Goal: Task Accomplishment & Management: Complete application form

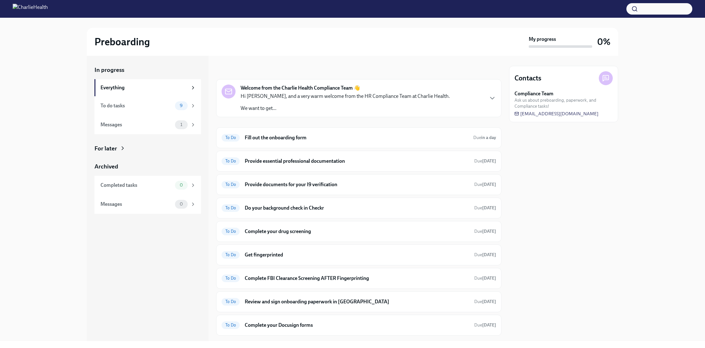
click at [619, 184] on div "In progress Everything To do tasks 9 Messages 1 For later Archived Completed ta…" at bounding box center [352, 199] width 684 height 286
click at [324, 141] on h6 "Fill out the onboarding form" at bounding box center [356, 137] width 223 height 7
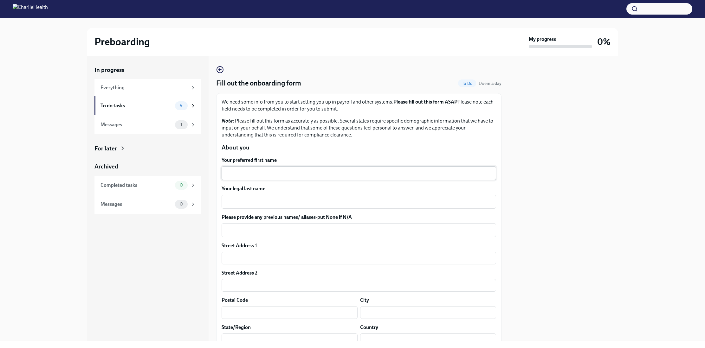
drag, startPoint x: 285, startPoint y: 175, endPoint x: 281, endPoint y: 173, distance: 4.1
click at [285, 175] on textarea "Your preferred first name" at bounding box center [358, 174] width 267 height 8
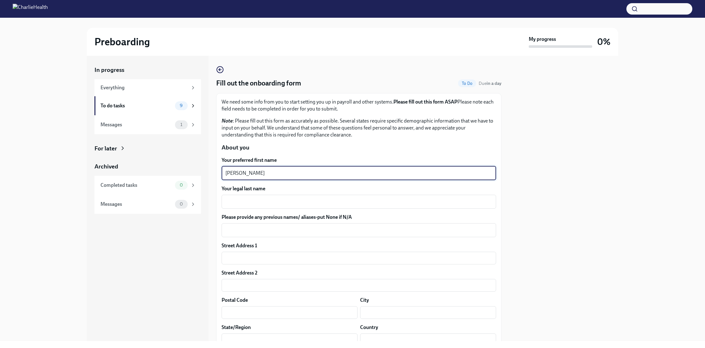
type textarea "[PERSON_NAME]"
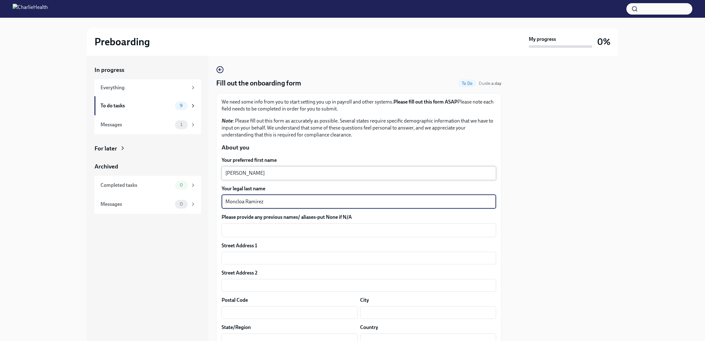
type textarea "Moncloa Ramirez"
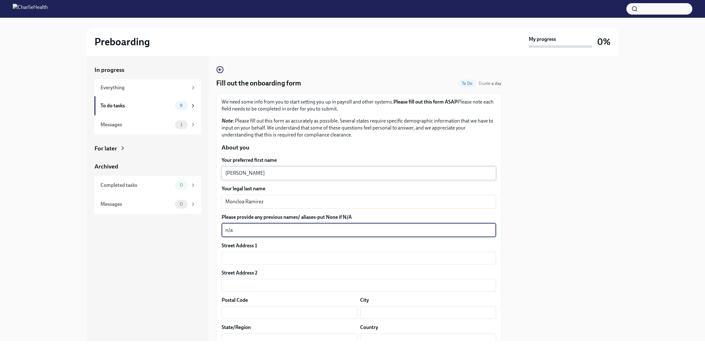
type textarea "n/a"
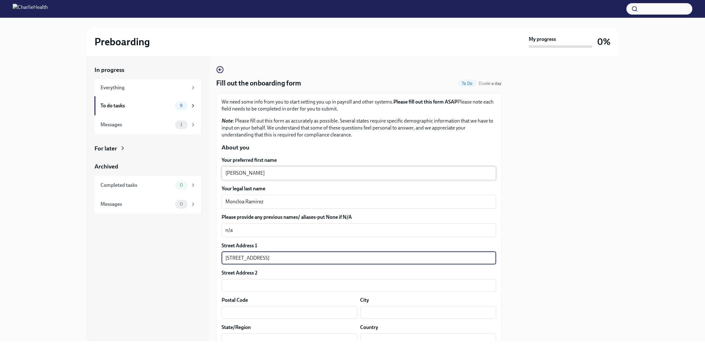
type input "[STREET_ADDRESS]"
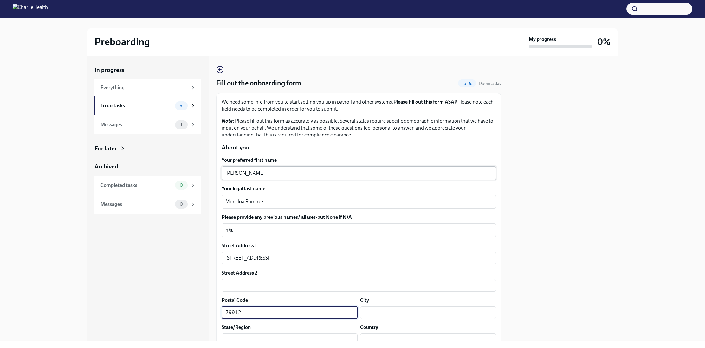
type input "79912"
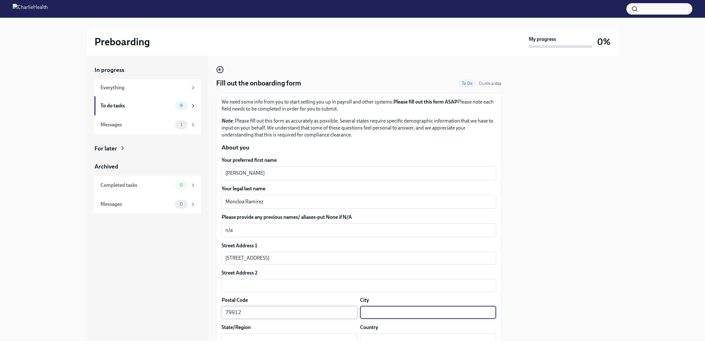
click at [327, 318] on input "79912" at bounding box center [290, 312] width 136 height 13
type input "[GEOGRAPHIC_DATA]"
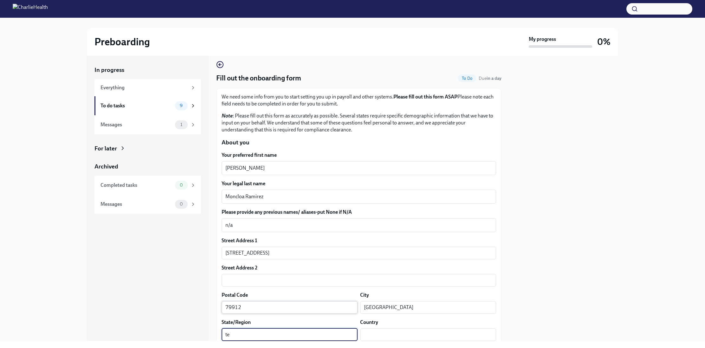
type input "t"
type input "[GEOGRAPHIC_DATA]"
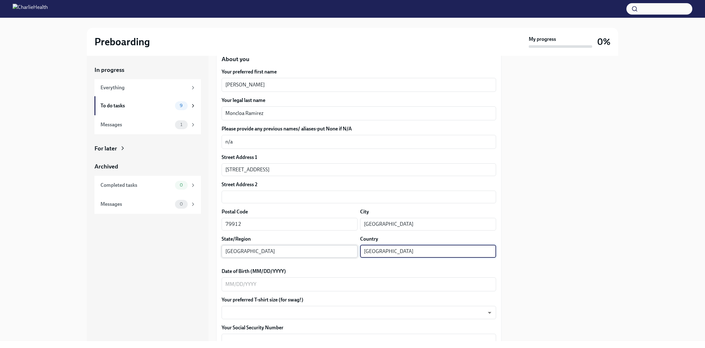
scroll to position [90, 0]
type input "[GEOGRAPHIC_DATA]"
click at [269, 283] on textarea "Date of Birth (MM/DD/YYYY)" at bounding box center [358, 283] width 267 height 8
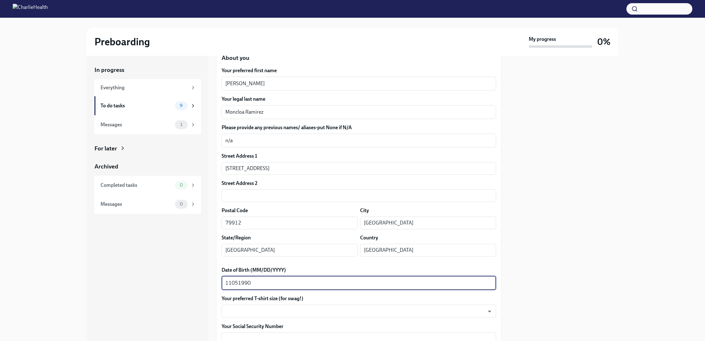
click at [233, 282] on textarea "11051990" at bounding box center [358, 283] width 267 height 8
type textarea "[DATE]"
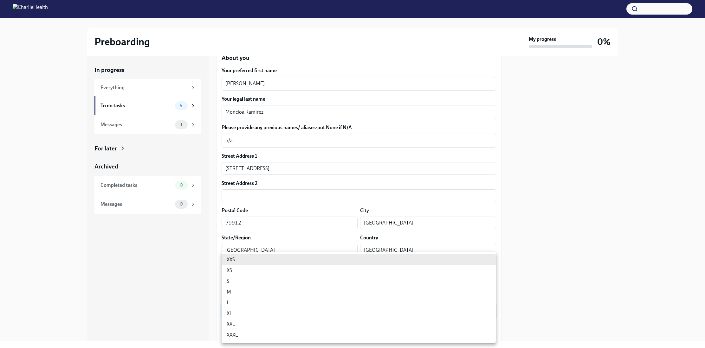
click at [276, 311] on body "Preboarding My progress 0% In progress Everything To do tasks 9 Messages 1 For …" at bounding box center [352, 174] width 705 height 348
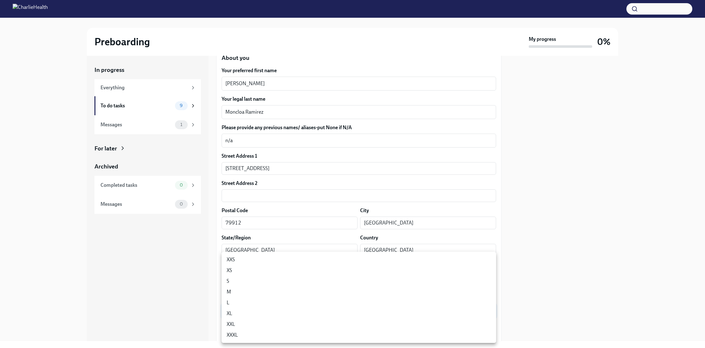
click at [281, 293] on li "M" at bounding box center [359, 292] width 274 height 11
type input "wd3N6mQyWZ"
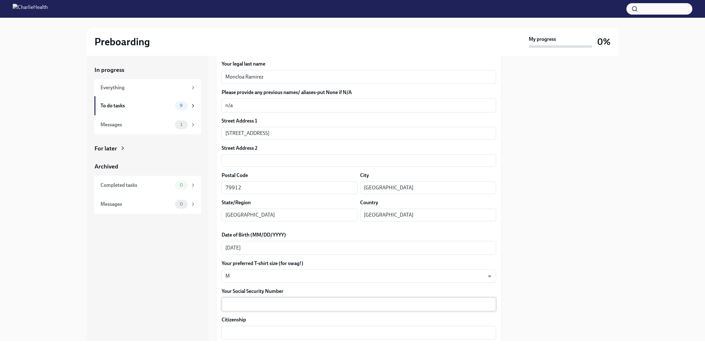
scroll to position [130, 0]
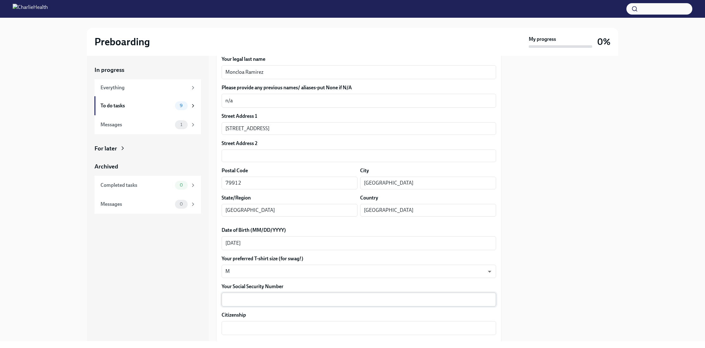
click at [272, 299] on textarea "Your Social Security Number" at bounding box center [358, 300] width 267 height 8
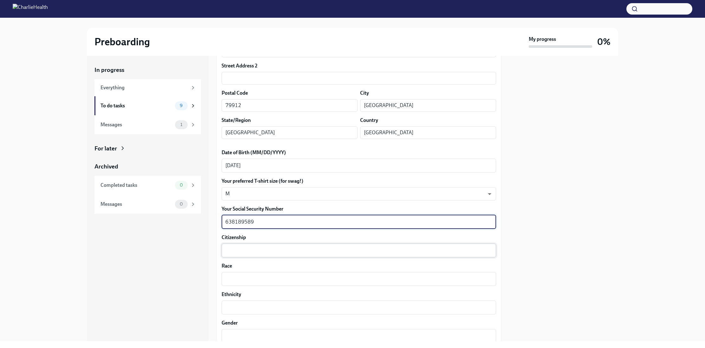
scroll to position [208, 0]
type textarea "638189589"
click at [258, 244] on div "x ​" at bounding box center [359, 250] width 274 height 14
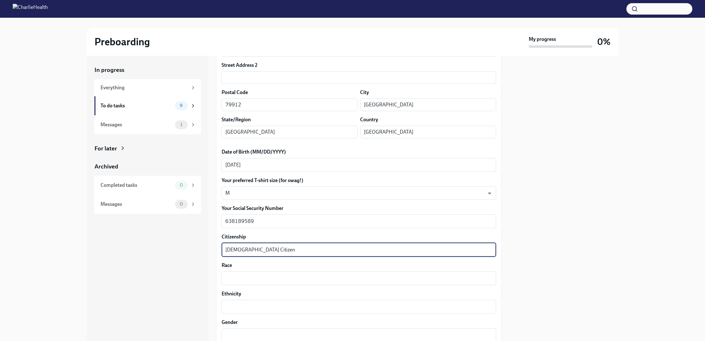
type textarea "[DEMOGRAPHIC_DATA] Citizen"
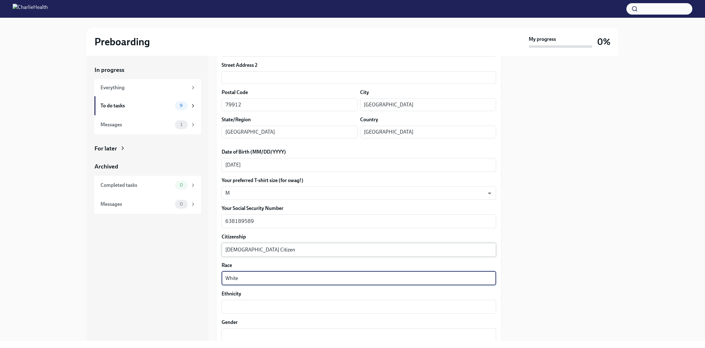
type textarea "White"
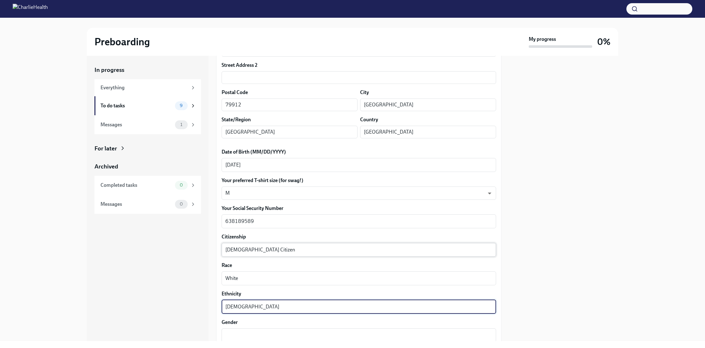
type textarea "[DEMOGRAPHIC_DATA]"
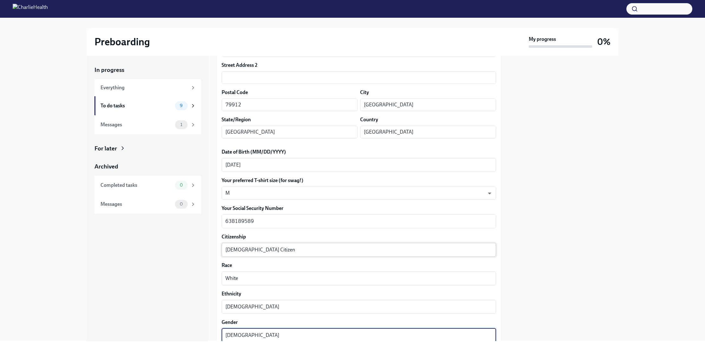
type textarea "[DEMOGRAPHIC_DATA]"
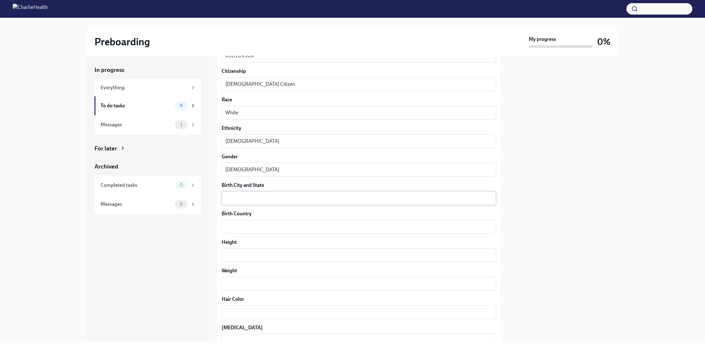
click at [240, 203] on div "x ​" at bounding box center [359, 198] width 274 height 14
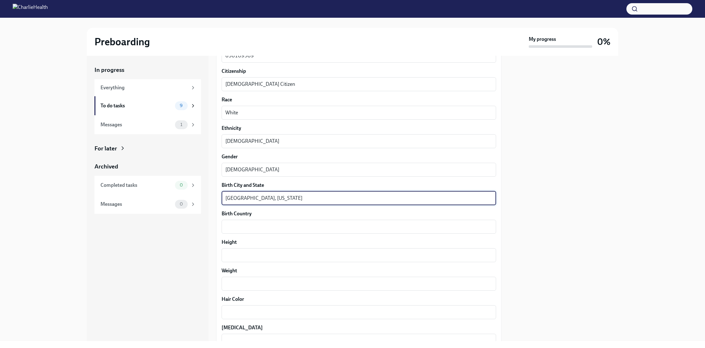
type textarea "[GEOGRAPHIC_DATA], [US_STATE]"
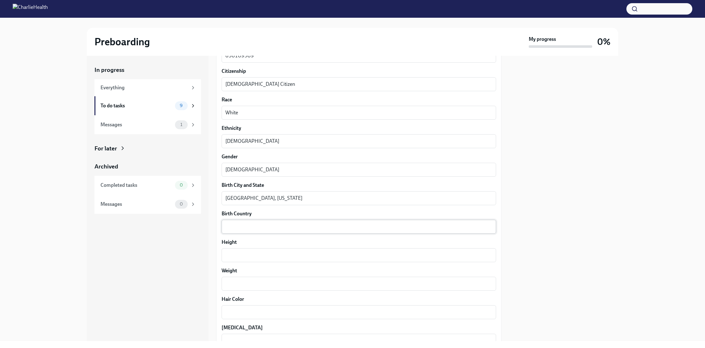
click at [301, 222] on div "x ​" at bounding box center [359, 227] width 274 height 14
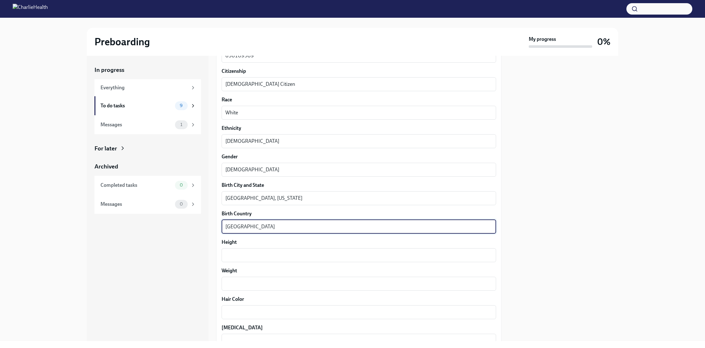
type textarea "[GEOGRAPHIC_DATA]"
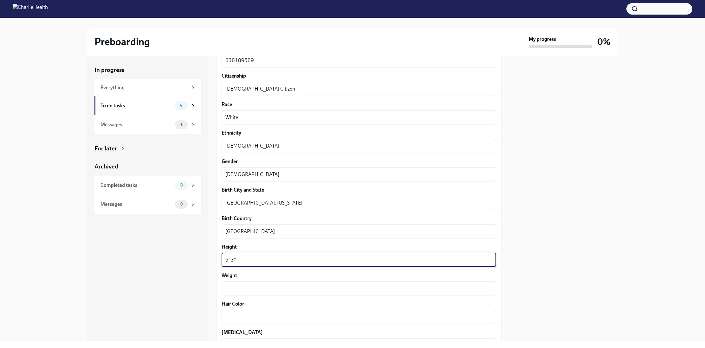
scroll to position [369, 0]
type textarea "5' 3""
click at [252, 300] on div "Your preferred first name [PERSON_NAME] ​ Your legal last name [PERSON_NAME] x …" at bounding box center [359, 107] width 274 height 639
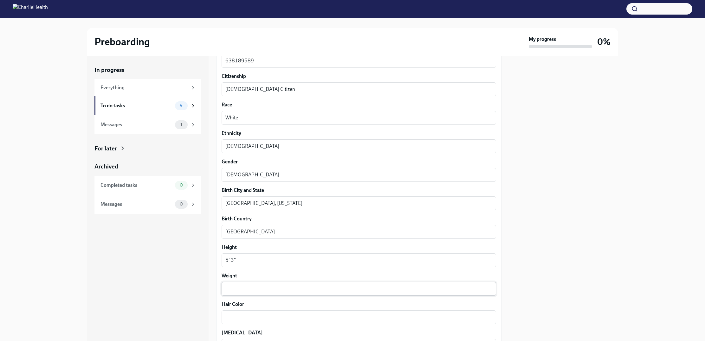
click at [252, 295] on div "x ​" at bounding box center [359, 289] width 274 height 14
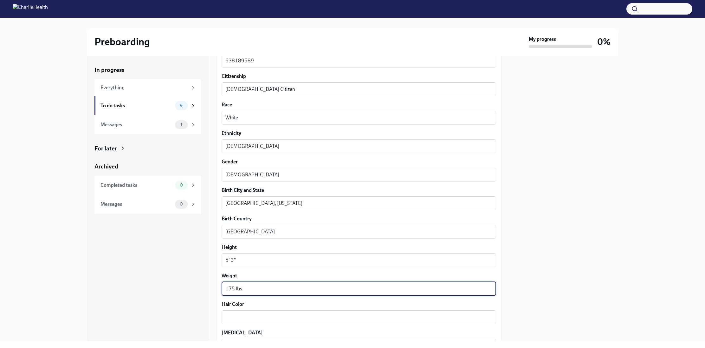
type textarea "175 lbs"
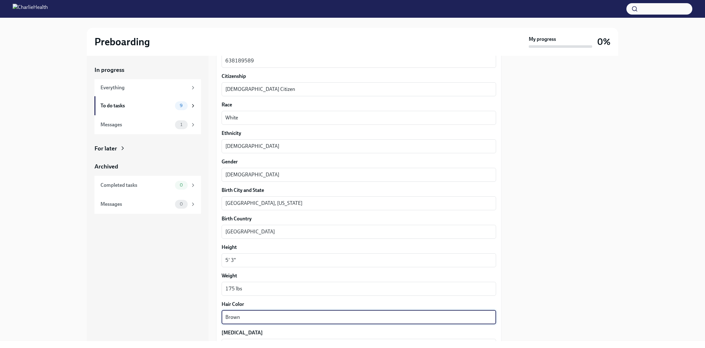
type textarea "Brown"
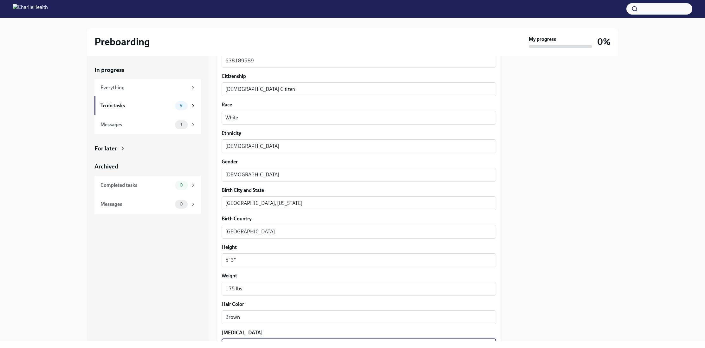
scroll to position [500, 0]
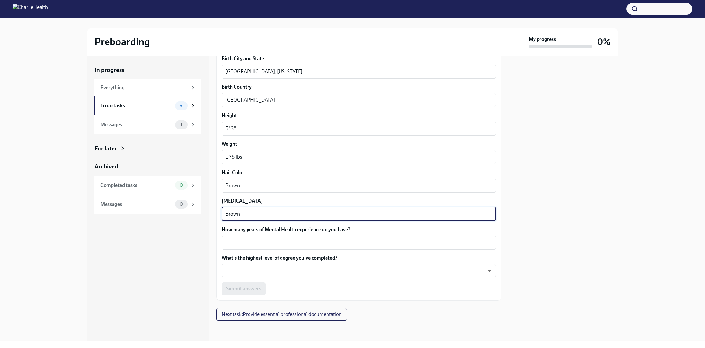
type textarea "Brown"
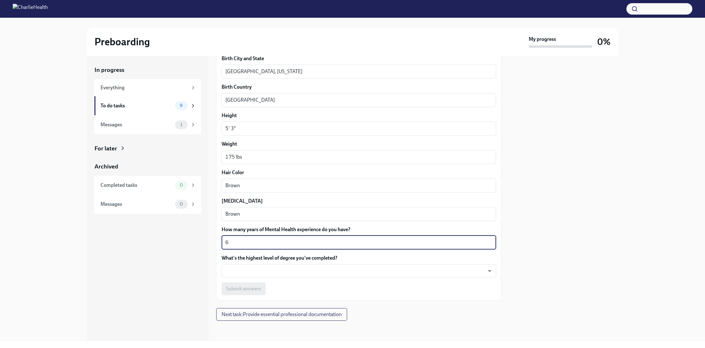
type textarea "6"
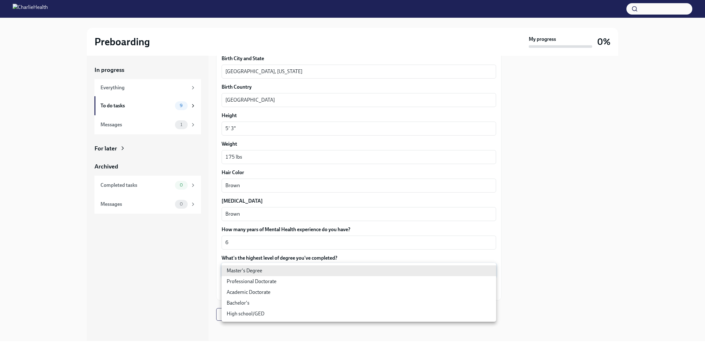
click at [270, 271] on body "Preboarding My progress 0% In progress Everything To do tasks 9 Messages 1 For …" at bounding box center [352, 174] width 705 height 348
click at [257, 272] on li "Master's Degree" at bounding box center [359, 271] width 274 height 11
type input "2vBr-ghkD"
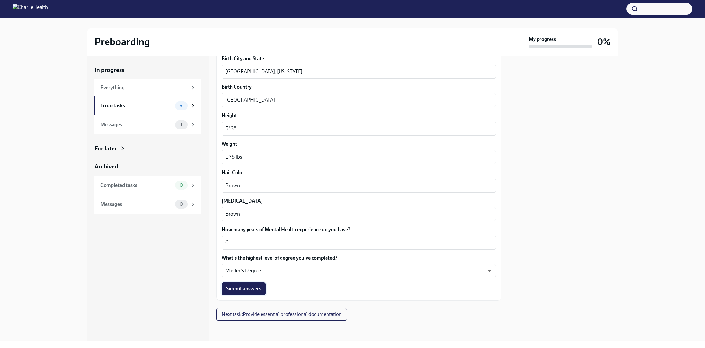
click at [242, 291] on span "Submit answers" at bounding box center [243, 289] width 35 height 6
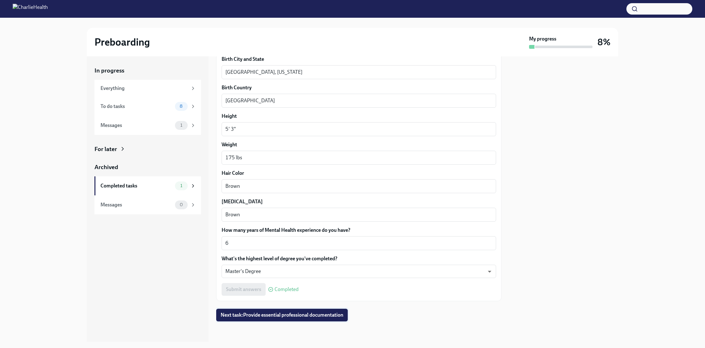
click at [278, 319] on button "Next task : Provide essential professional documentation" at bounding box center [282, 315] width 132 height 13
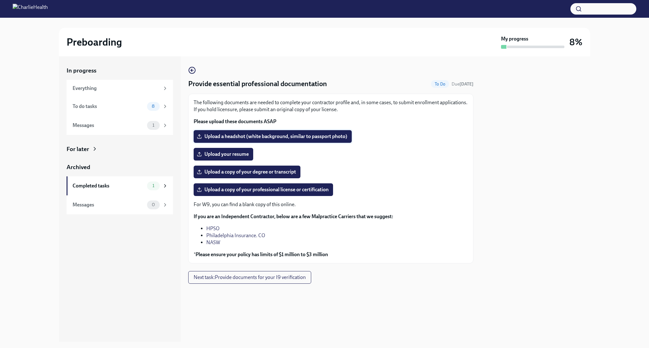
click at [255, 136] on span "Upload a headshot (white background, similar to passport photo)" at bounding box center [272, 136] width 149 height 6
click at [0, 0] on input "Upload a headshot (white background, similar to passport photo)" at bounding box center [0, 0] width 0 height 0
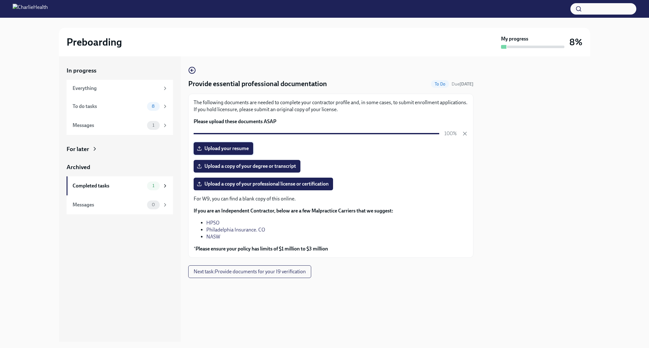
click at [219, 148] on span "Upload your resume" at bounding box center [223, 148] width 51 height 6
click at [0, 0] on input "Upload your resume" at bounding box center [0, 0] width 0 height 0
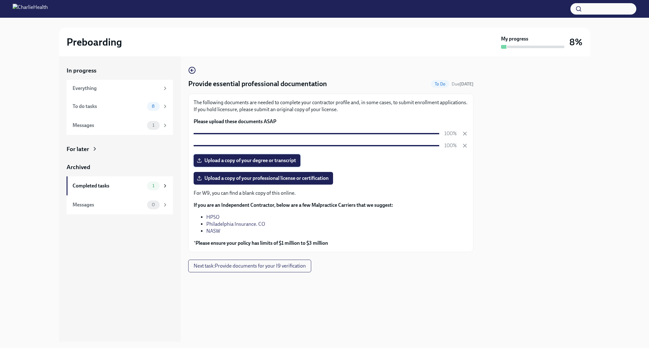
click at [237, 164] on label "Upload a copy of your degree or transcript" at bounding box center [247, 160] width 107 height 13
click at [0, 0] on input "Upload a copy of your degree or transcript" at bounding box center [0, 0] width 0 height 0
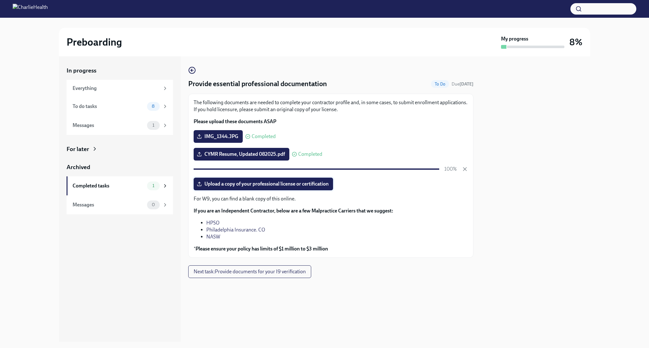
click at [252, 184] on span "Upload a copy of your professional license or certification" at bounding box center [263, 184] width 131 height 6
click at [0, 0] on input "Upload a copy of your professional license or certification" at bounding box center [0, 0] width 0 height 0
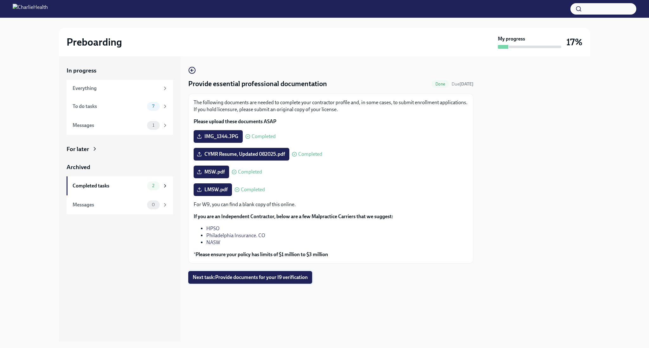
click at [251, 282] on button "Next task : Provide documents for your I9 verification" at bounding box center [250, 277] width 124 height 13
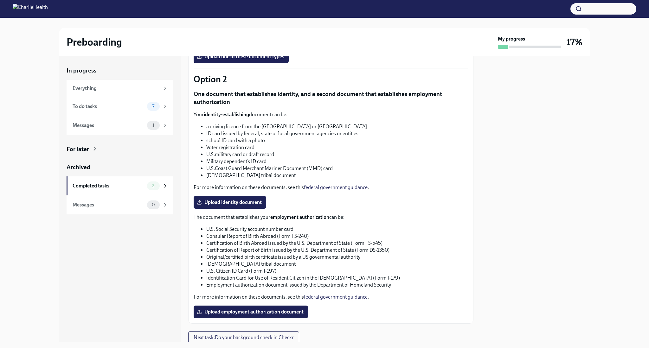
scroll to position [193, 0]
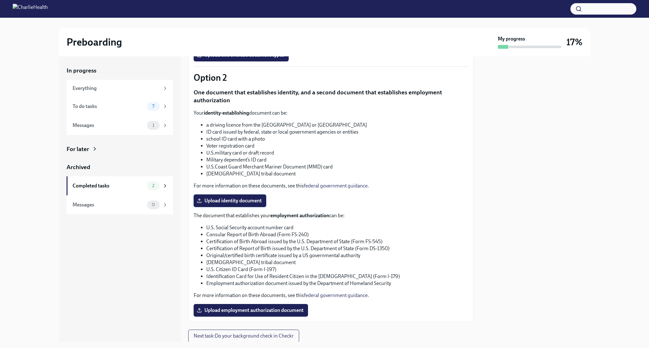
click at [228, 202] on span "Upload identity document" at bounding box center [230, 201] width 64 height 6
click at [0, 0] on input "Upload identity document" at bounding box center [0, 0] width 0 height 0
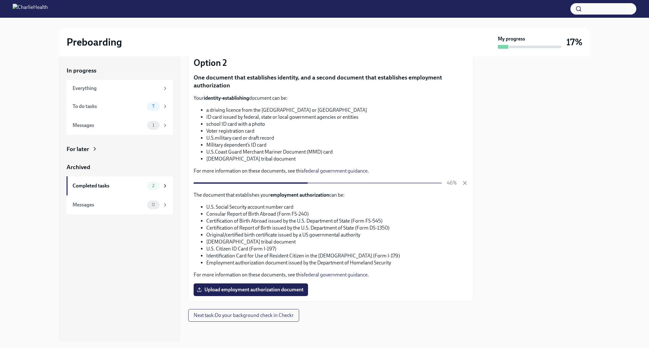
scroll to position [209, 0]
click at [250, 292] on span "Upload employment authorization document" at bounding box center [251, 289] width 106 height 6
click at [0, 0] on input "Upload employment authorization document" at bounding box center [0, 0] width 0 height 0
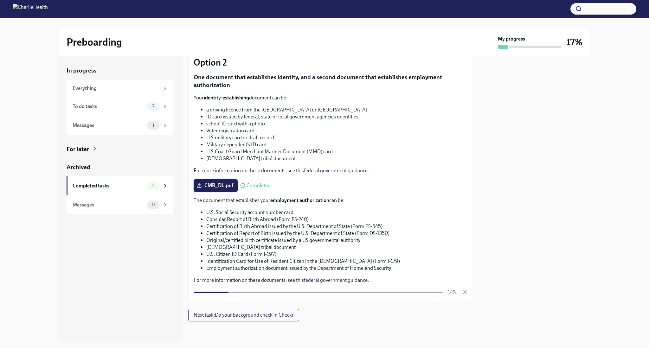
click at [218, 188] on span "CMR_DL.pdf" at bounding box center [215, 186] width 35 height 6
click at [0, 0] on input "CMR_DL.pdf" at bounding box center [0, 0] width 0 height 0
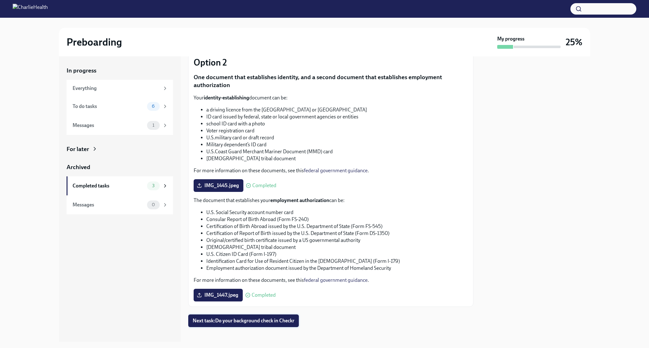
click at [271, 316] on button "Next task : Do your background check in Checkr" at bounding box center [243, 321] width 111 height 13
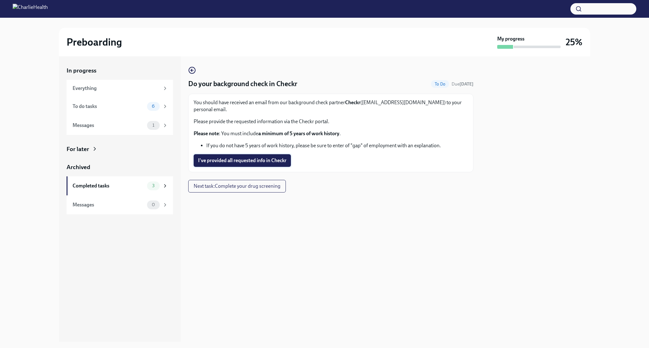
click at [234, 157] on button "I've provided all requested info in Checkr" at bounding box center [242, 160] width 97 height 13
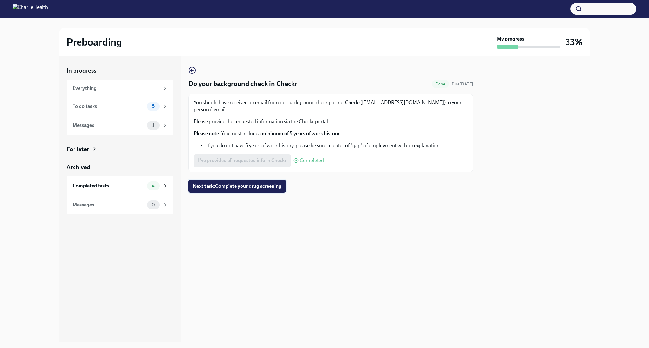
click at [237, 183] on span "Next task : Complete your drug screening" at bounding box center [237, 186] width 89 height 6
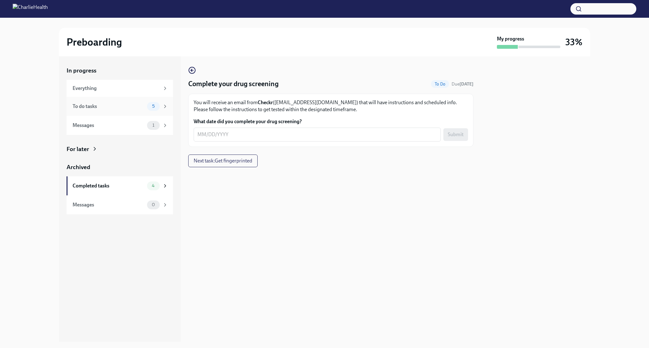
click at [107, 104] on div "To do tasks" at bounding box center [109, 106] width 72 height 7
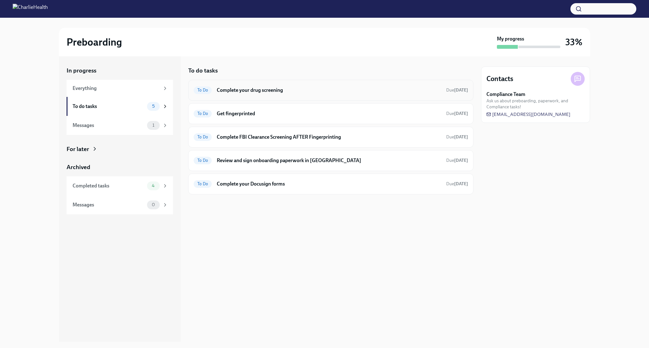
click at [307, 91] on h6 "Complete your drug screening" at bounding box center [329, 90] width 224 height 7
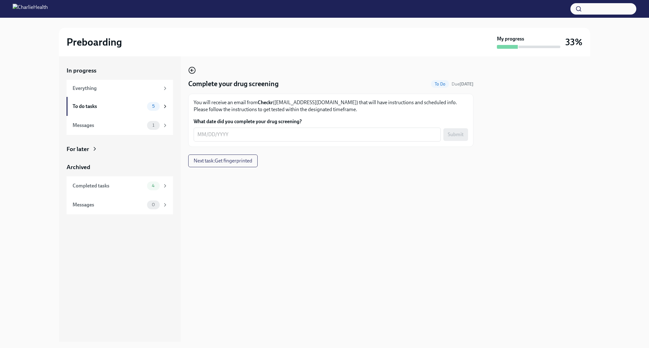
click at [190, 70] on icon "button" at bounding box center [192, 71] width 8 height 8
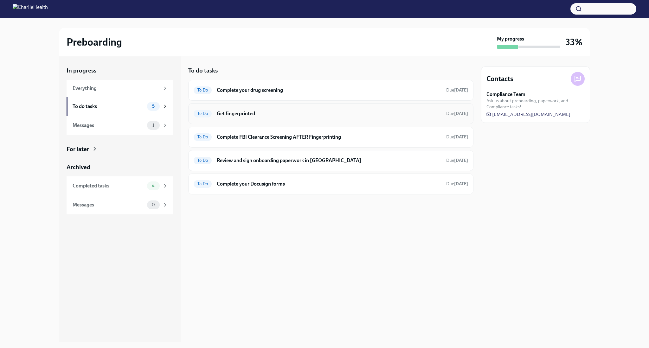
click at [294, 117] on div "To Do Get fingerprinted Due [DATE]" at bounding box center [331, 114] width 274 height 10
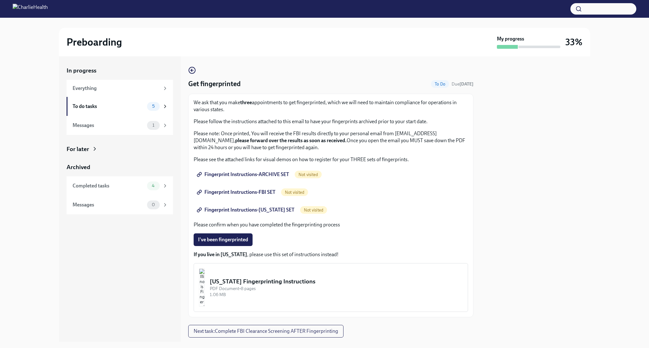
click at [241, 176] on span "Fingerprint Instructions-ARCHIVE SET" at bounding box center [243, 174] width 91 height 6
click at [227, 193] on span "Fingerprint Instructions-FBI SET" at bounding box center [236, 192] width 77 height 6
click at [247, 212] on span "Fingerprint Instructions-[US_STATE] SET" at bounding box center [246, 210] width 96 height 6
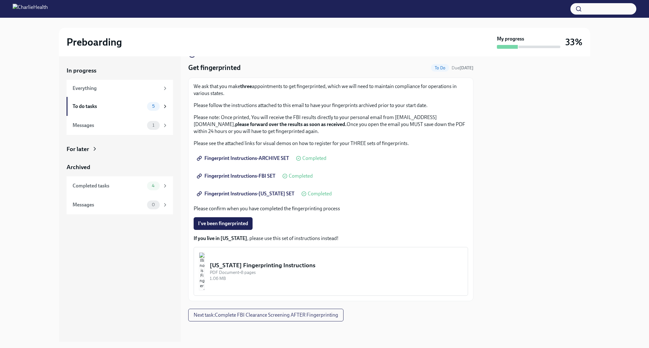
scroll to position [16, 0]
click at [85, 106] on div "To do tasks" at bounding box center [109, 106] width 72 height 7
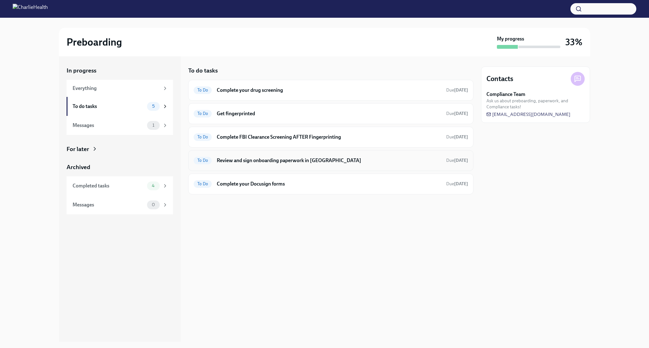
click at [361, 157] on h6 "Review and sign onboarding paperwork in [GEOGRAPHIC_DATA]" at bounding box center [329, 160] width 224 height 7
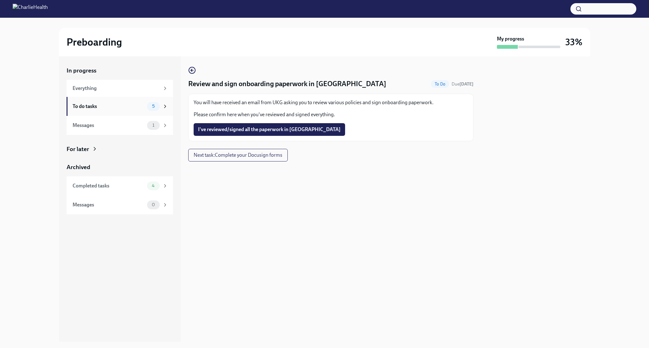
click at [90, 107] on div "To do tasks" at bounding box center [109, 106] width 72 height 7
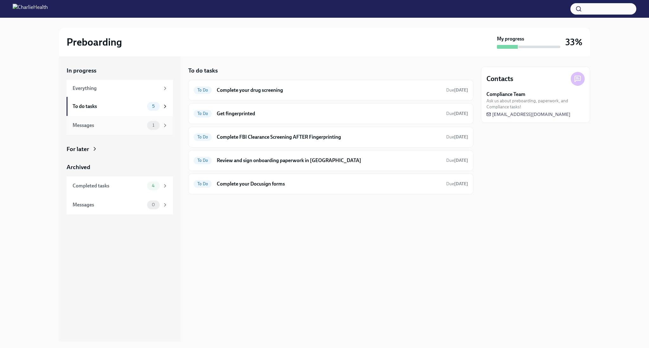
click at [92, 126] on div "Messages" at bounding box center [109, 125] width 72 height 7
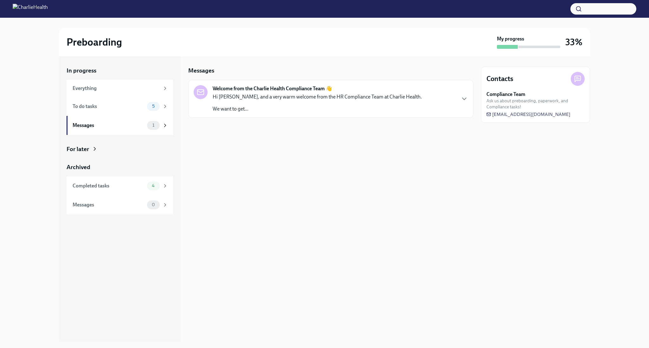
click at [297, 100] on p "Hi [PERSON_NAME], and a very warm welcome from the HR Compliance Team at Charli…" at bounding box center [317, 96] width 209 height 7
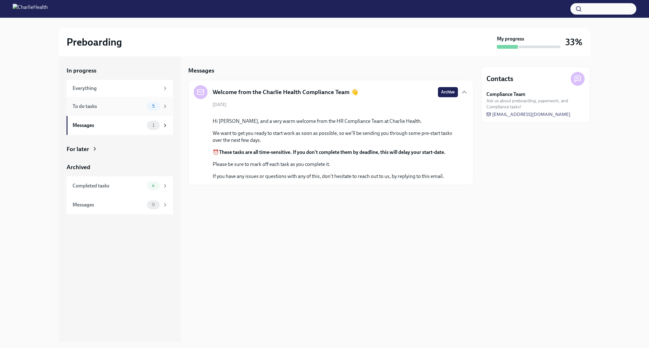
click at [92, 99] on div "To do tasks 5" at bounding box center [120, 106] width 106 height 19
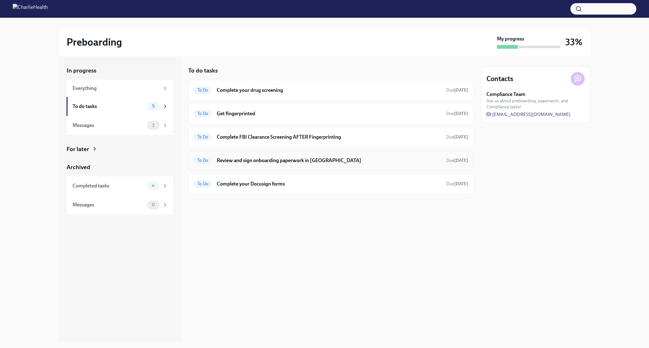
click at [313, 160] on h6 "Review and sign onboarding paperwork in [GEOGRAPHIC_DATA]" at bounding box center [329, 160] width 224 height 7
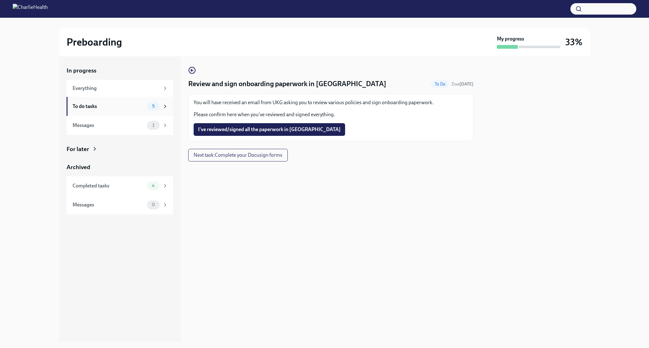
click at [86, 107] on div "To do tasks" at bounding box center [109, 106] width 72 height 7
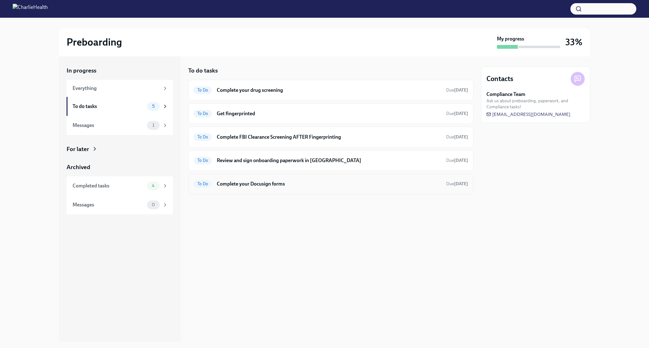
click at [290, 186] on h6 "Complete your Docusign forms" at bounding box center [329, 184] width 224 height 7
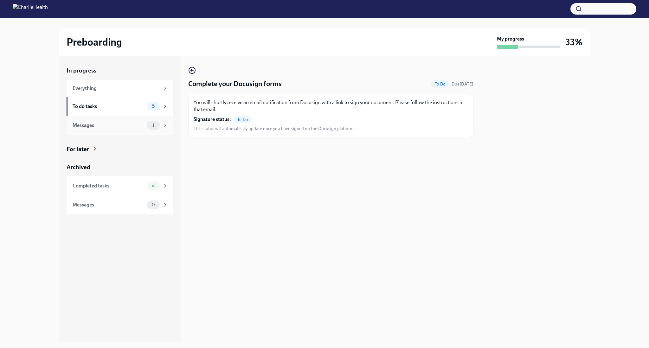
click at [84, 123] on div "Messages" at bounding box center [109, 125] width 72 height 7
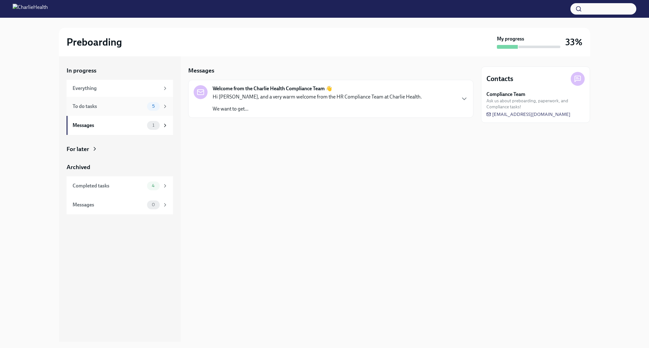
click at [97, 102] on div "To do tasks 5" at bounding box center [120, 106] width 95 height 9
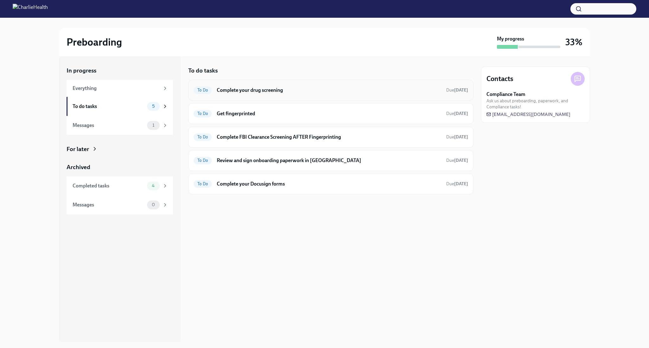
click at [265, 90] on h6 "Complete your drug screening" at bounding box center [329, 90] width 224 height 7
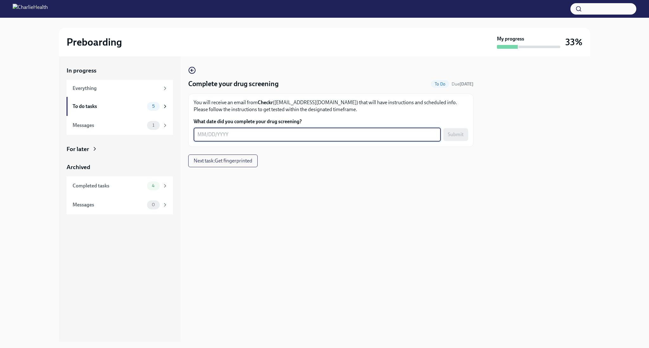
click at [217, 133] on textarea "What date did you complete your drug screening?" at bounding box center [317, 135] width 240 height 8
click at [408, 135] on textarea "What date did you complete your drug screening?" at bounding box center [317, 135] width 240 height 8
click at [203, 136] on textarea "09172025" at bounding box center [317, 135] width 240 height 8
type textarea "[DATE]"
click at [454, 137] on span "Submit" at bounding box center [456, 135] width 16 height 6
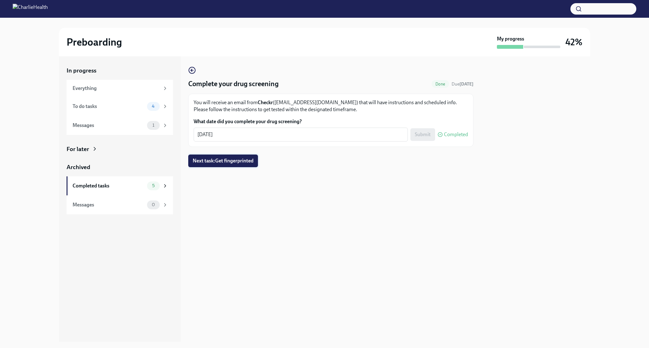
click at [240, 159] on span "Next task : Get fingerprinted" at bounding box center [223, 161] width 61 height 6
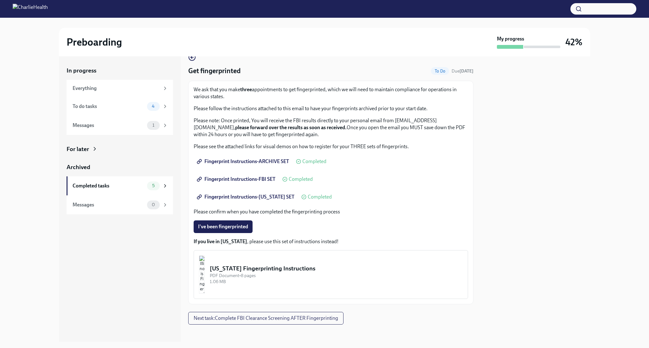
scroll to position [16, 0]
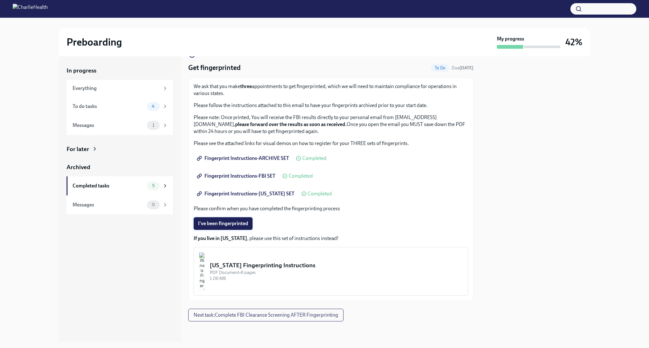
click at [237, 223] on span "I've been fingerprinted" at bounding box center [223, 224] width 50 height 6
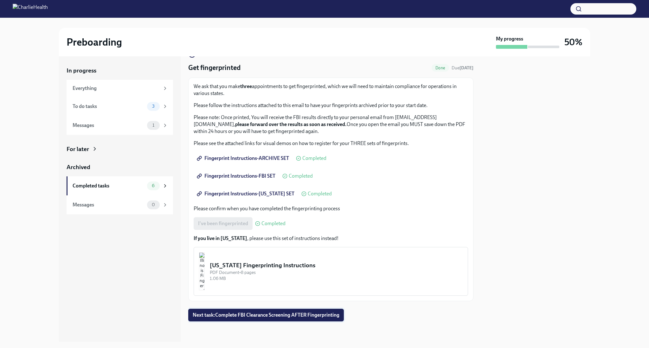
click at [254, 316] on span "Next task : Complete FBI Clearance Screening AFTER Fingerprinting" at bounding box center [266, 315] width 147 height 6
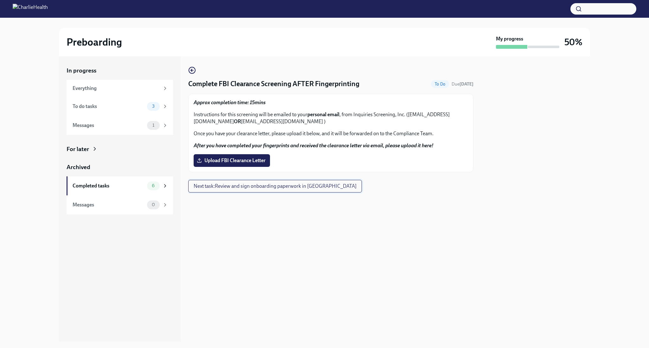
click at [241, 189] on span "Next task : Review and sign onboarding paperwork in [GEOGRAPHIC_DATA]" at bounding box center [275, 186] width 163 height 6
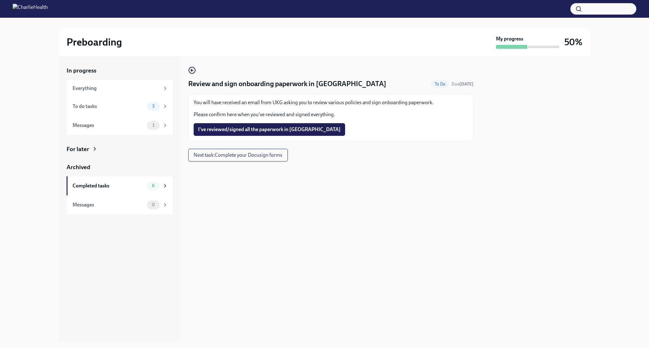
click at [227, 156] on span "Next task : Complete your Docusign forms" at bounding box center [238, 155] width 89 height 6
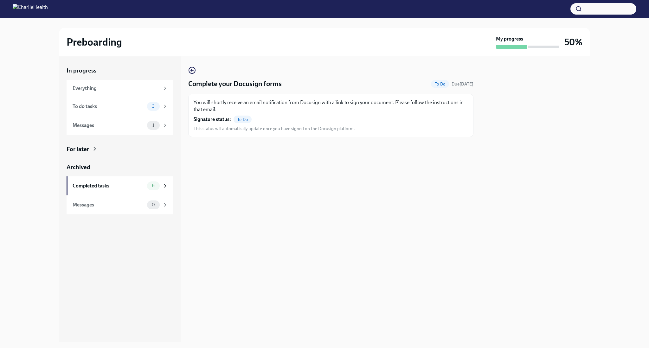
click at [246, 120] on span "To Do" at bounding box center [243, 119] width 18 height 5
click at [83, 106] on div "To do tasks" at bounding box center [109, 106] width 72 height 7
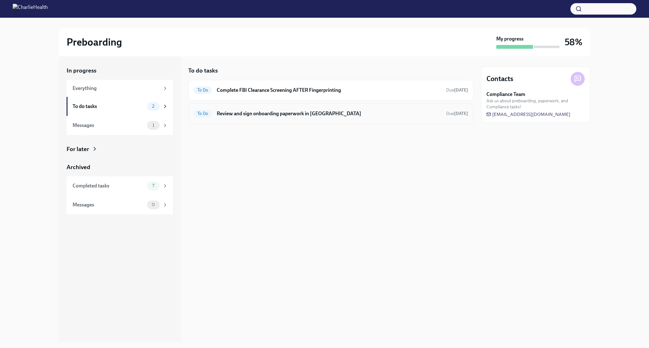
click at [326, 116] on h6 "Review and sign onboarding paperwork in [GEOGRAPHIC_DATA]" at bounding box center [329, 113] width 224 height 7
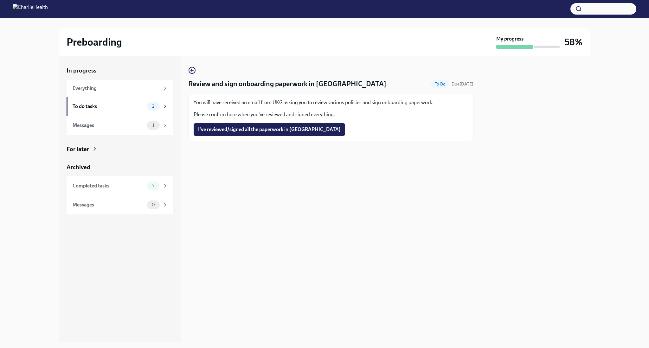
click at [299, 109] on div "You will have received an email from UKG asking you to review various policies …" at bounding box center [331, 108] width 274 height 19
click at [93, 109] on div "To do tasks" at bounding box center [109, 106] width 72 height 7
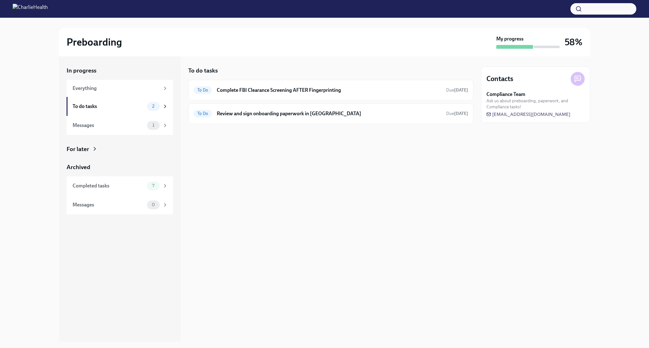
click at [375, 212] on div "To do tasks To Do Complete FBI Clearance Screening AFTER Fingerprinting Due [DA…" at bounding box center [330, 199] width 285 height 286
